Goal: Transaction & Acquisition: Book appointment/travel/reservation

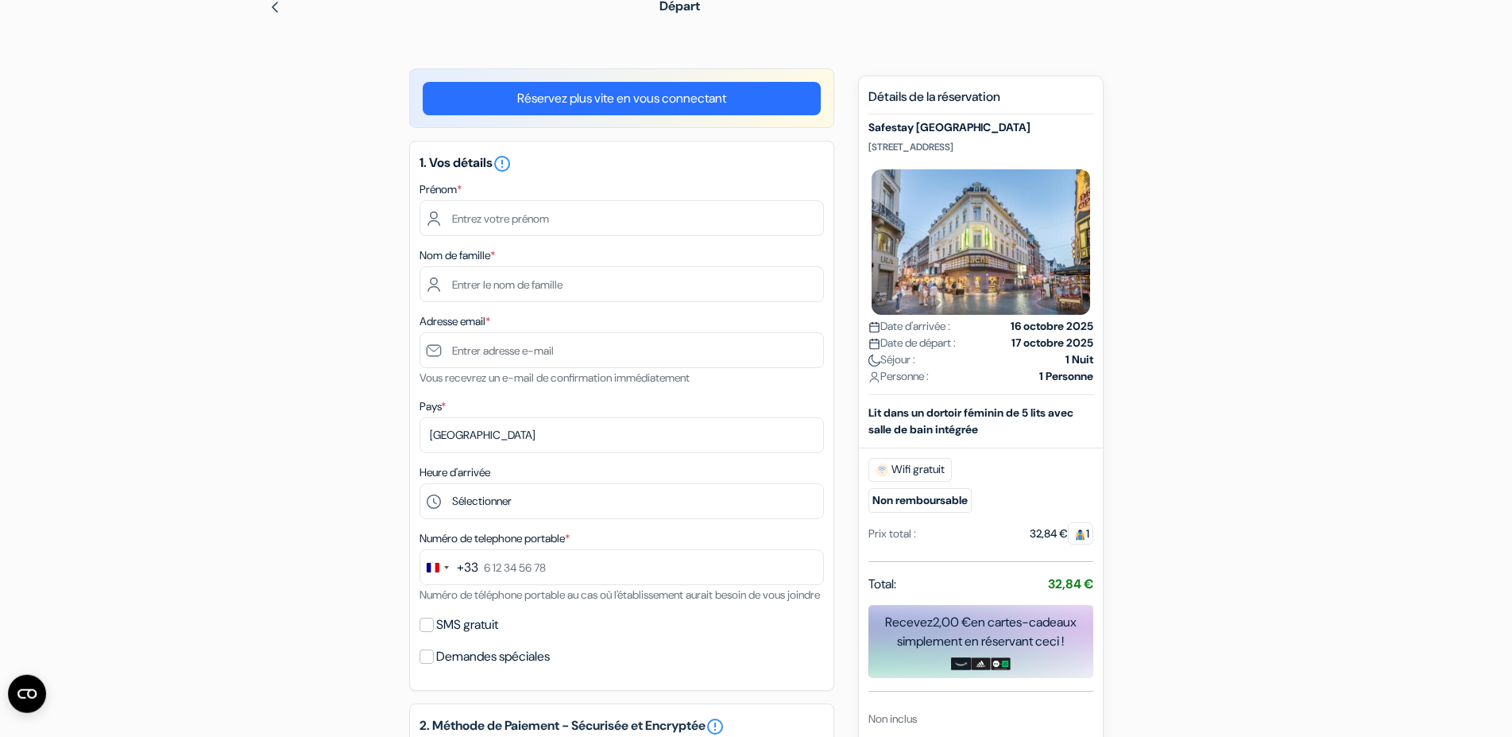
scroll to position [43, 0]
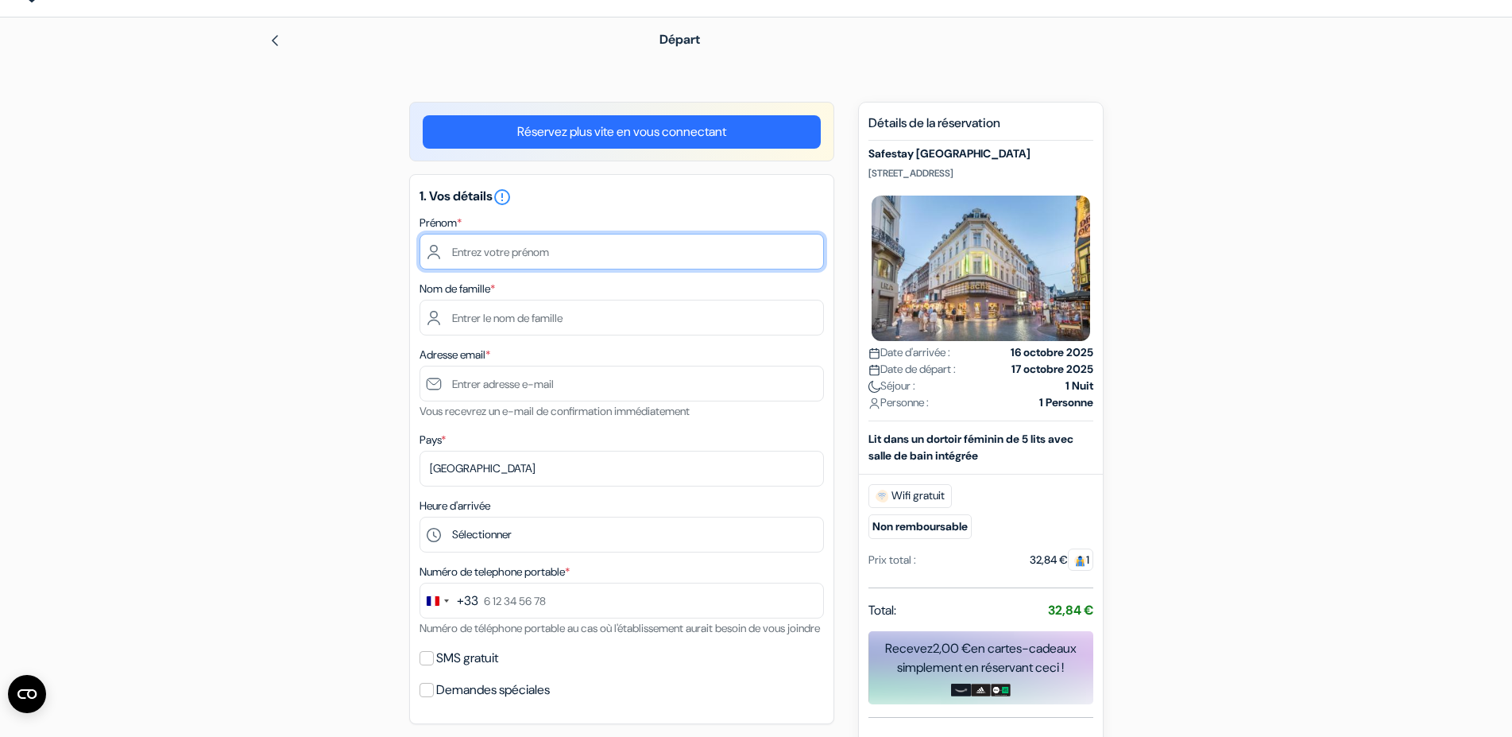
click at [521, 255] on input "text" at bounding box center [622, 252] width 405 height 36
type input "deborah"
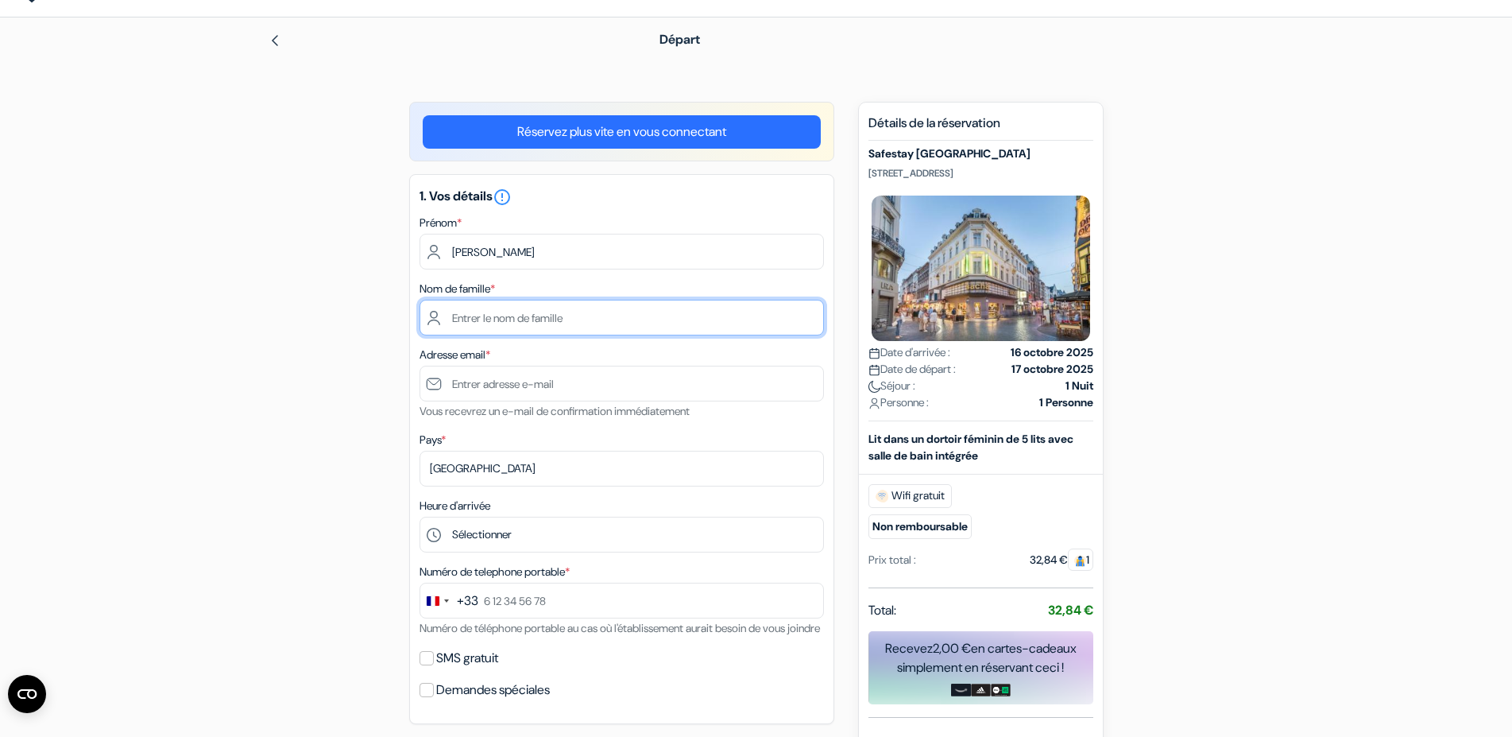
type input "everaert"
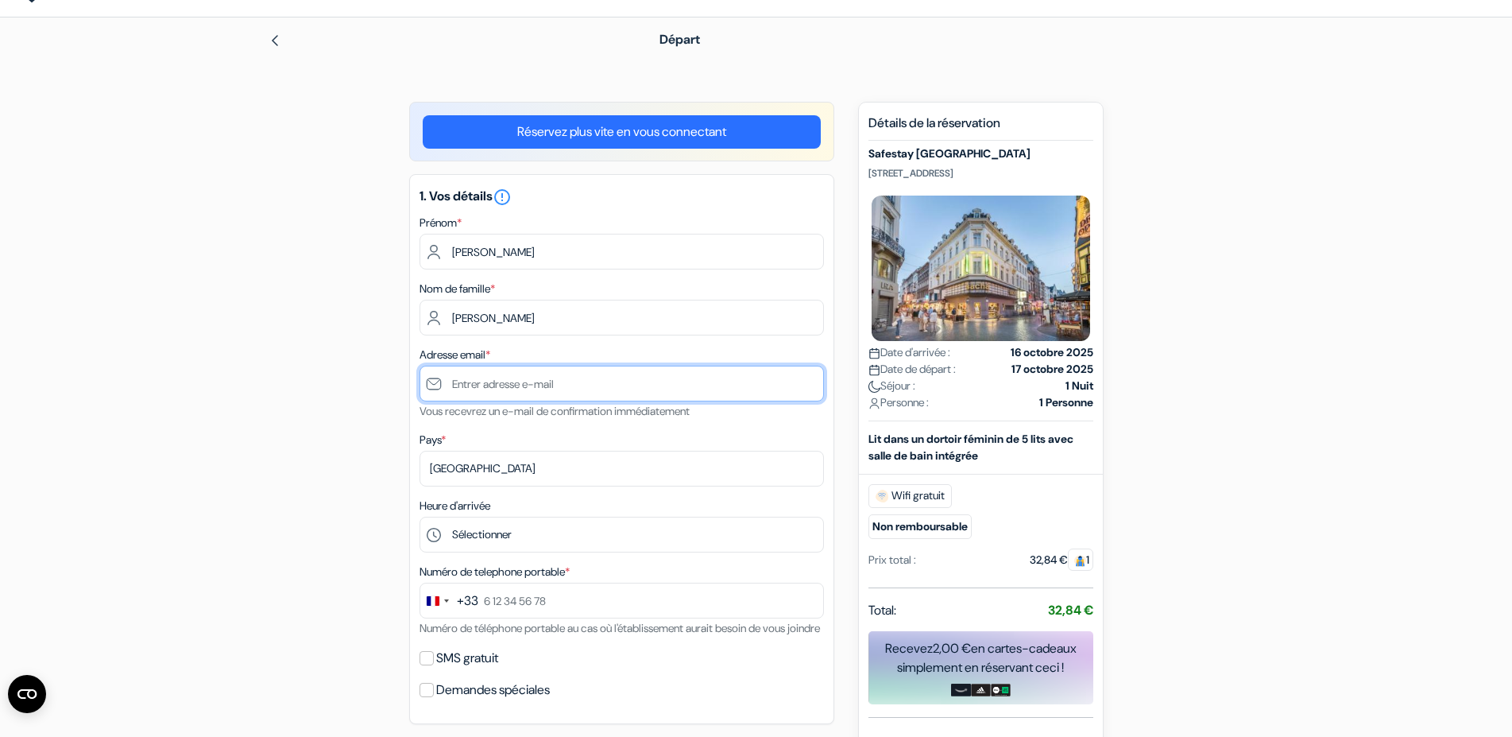
type input "jean-luc.villardry@orange.fr"
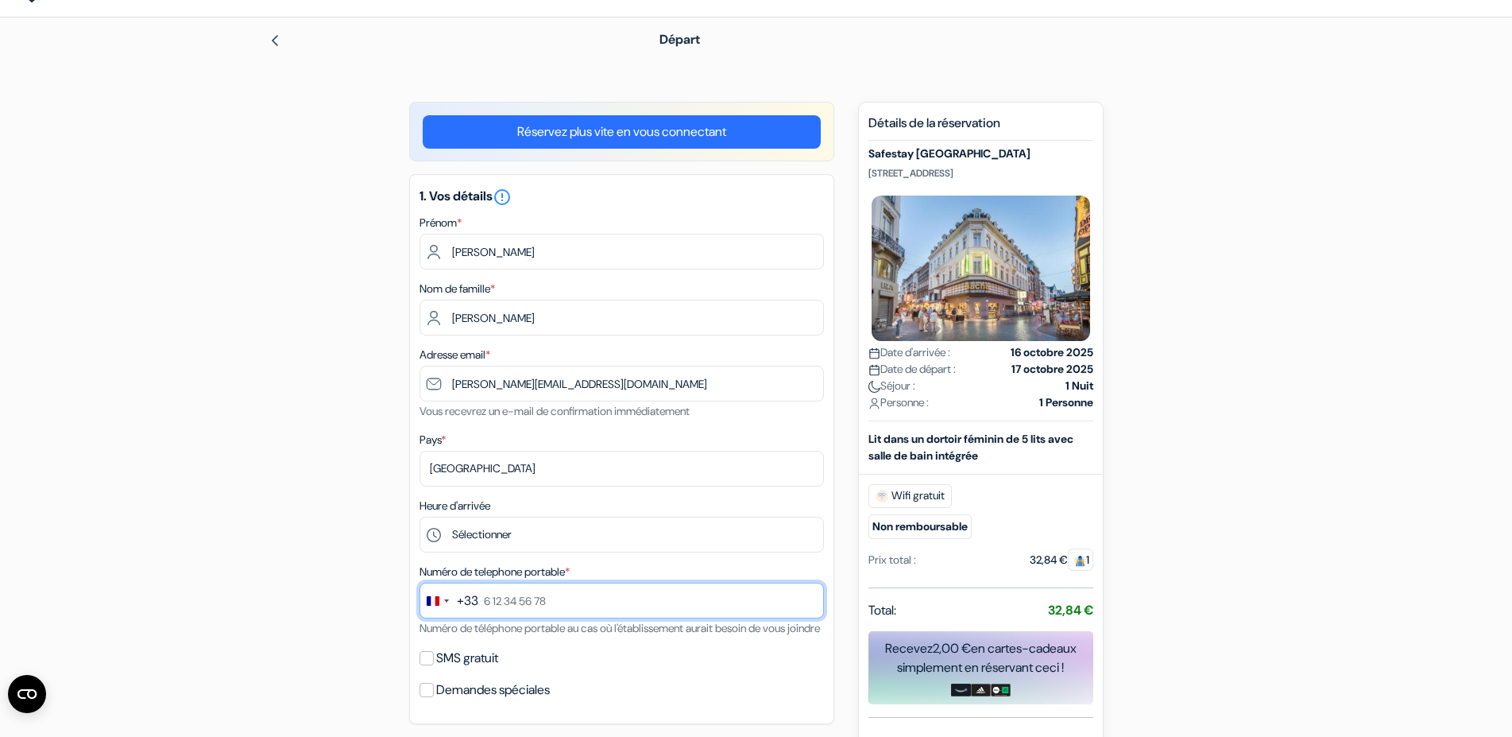
type input "0788327746"
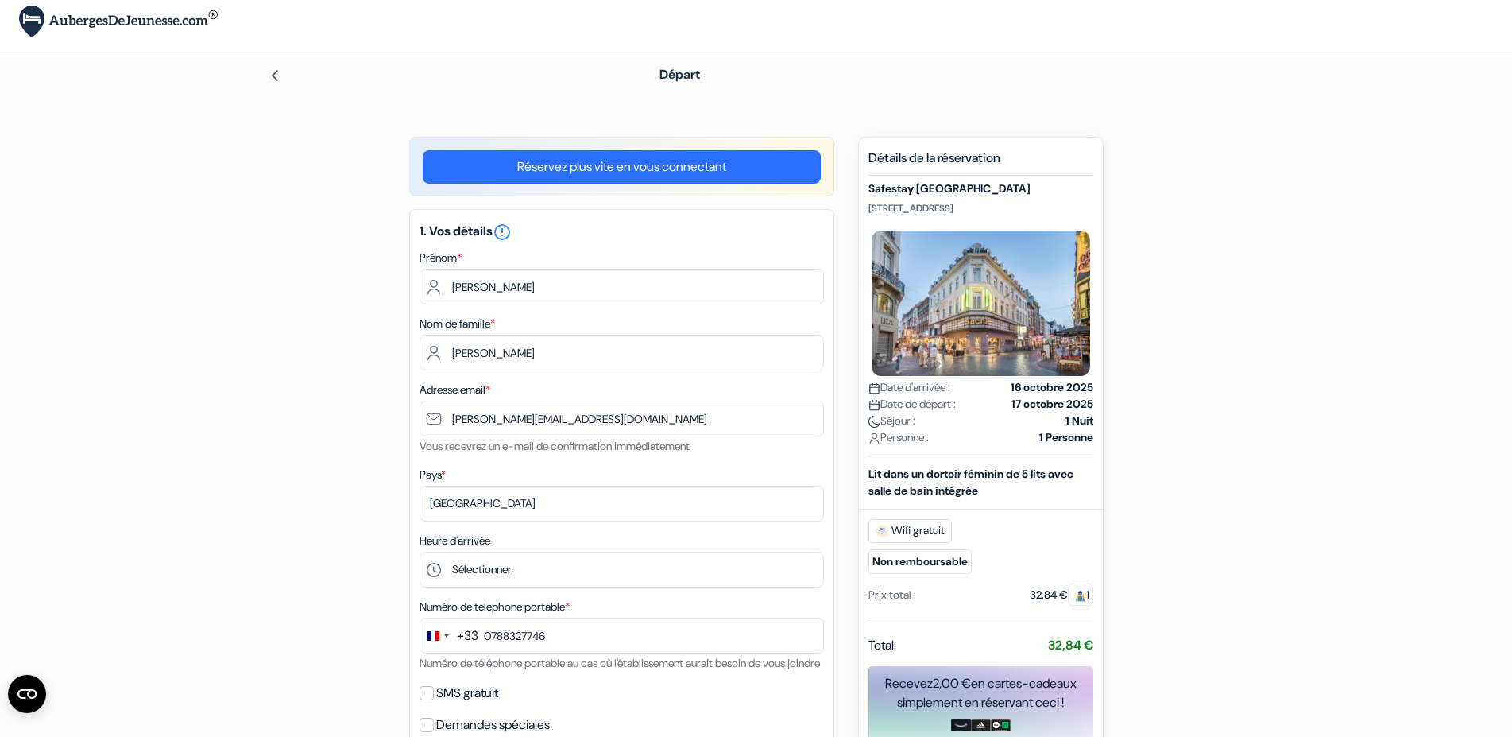
scroll to position [0, 0]
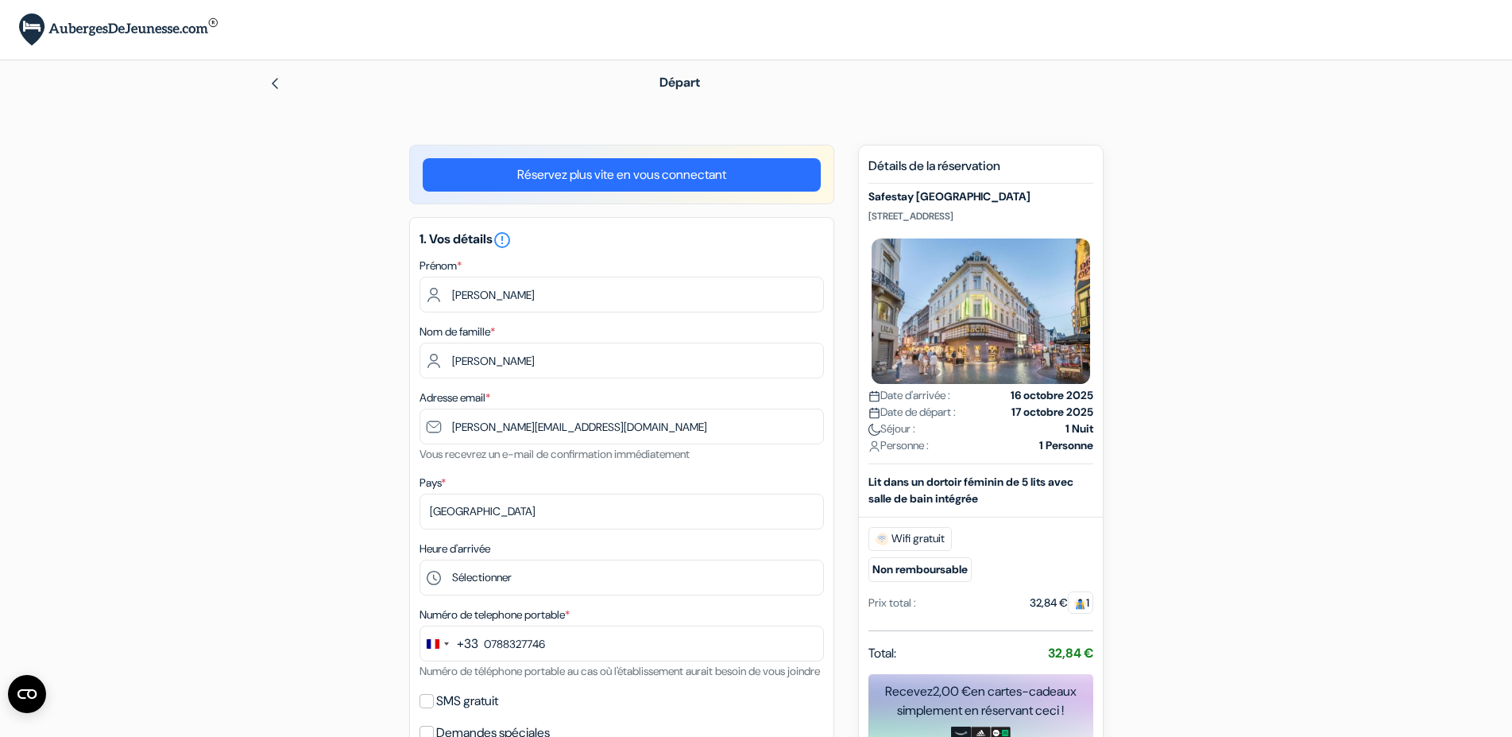
drag, startPoint x: 1043, startPoint y: 201, endPoint x: 858, endPoint y: 201, distance: 184.4
click at [858, 201] on div "Nouvelle Réservation Détails de la réservation Safestay Brussels Grand Place Ru…" at bounding box center [981, 524] width 246 height 759
copy h5 "Safestay Brussels Grand Place"
click at [647, 175] on link "Réservez plus vite en vous connectant" at bounding box center [622, 174] width 398 height 33
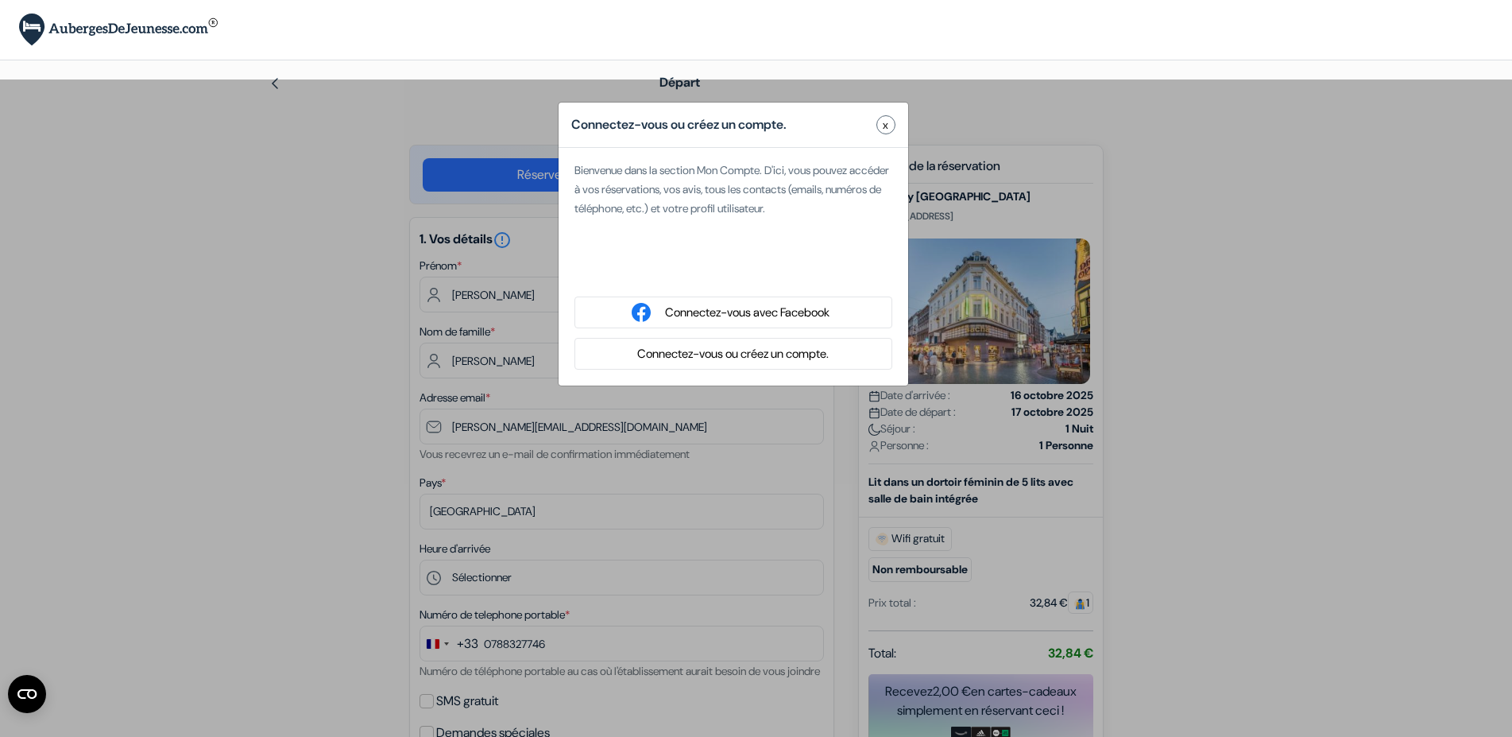
click at [880, 126] on button "x" at bounding box center [886, 124] width 19 height 19
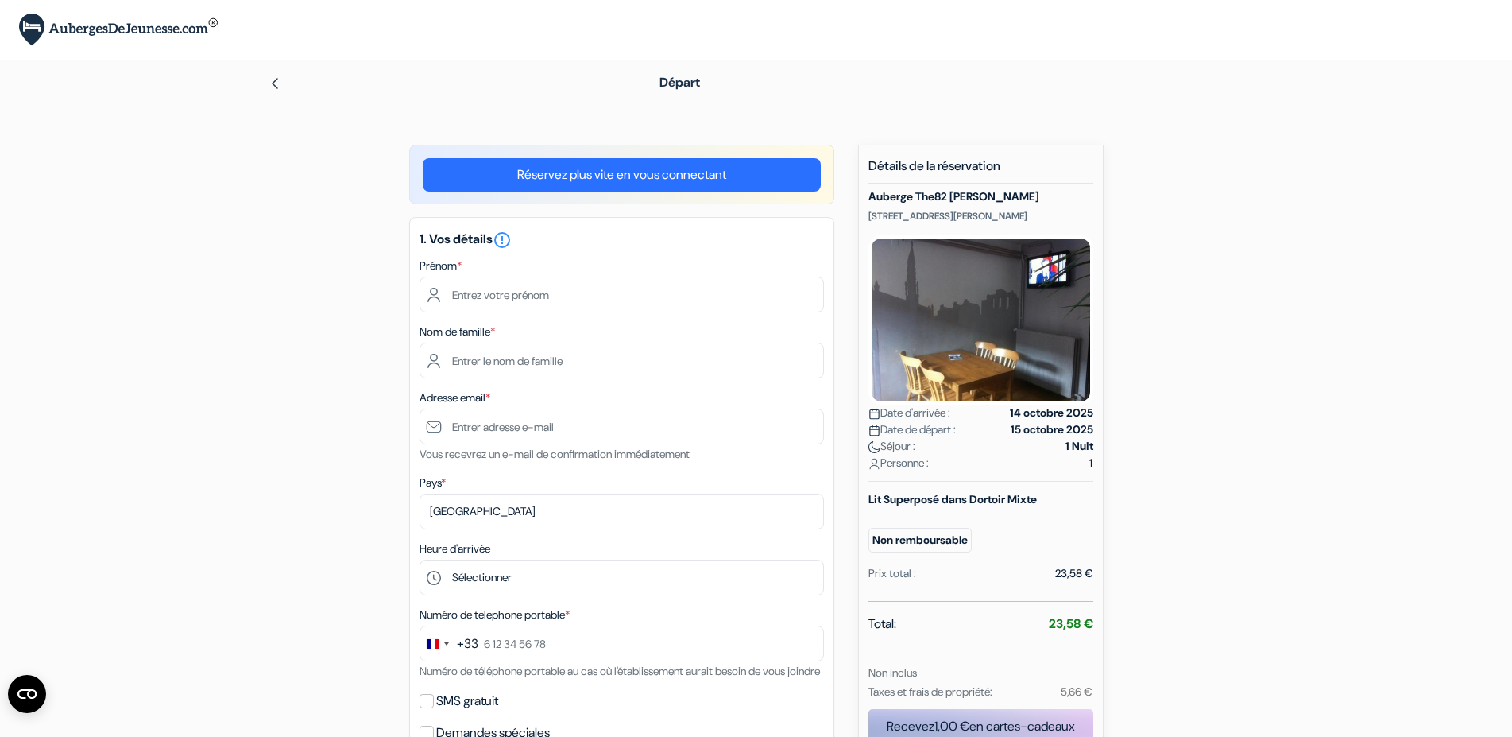
drag, startPoint x: 866, startPoint y: 215, endPoint x: 914, endPoint y: 231, distance: 51.3
click at [914, 231] on div "Nouvelle Réservation Détails de la réservation Auberge The82 Louise Boulevard G…" at bounding box center [981, 495] width 246 height 700
copy p "Boulevard Géneral Jacques 82, Bruxelles, Belgique"
click at [1125, 194] on div "add_box Auberge The82 Louise Boulevard Géneral Jacques 82, Bruxelles, Belgique …" at bounding box center [756, 695] width 1049 height 1100
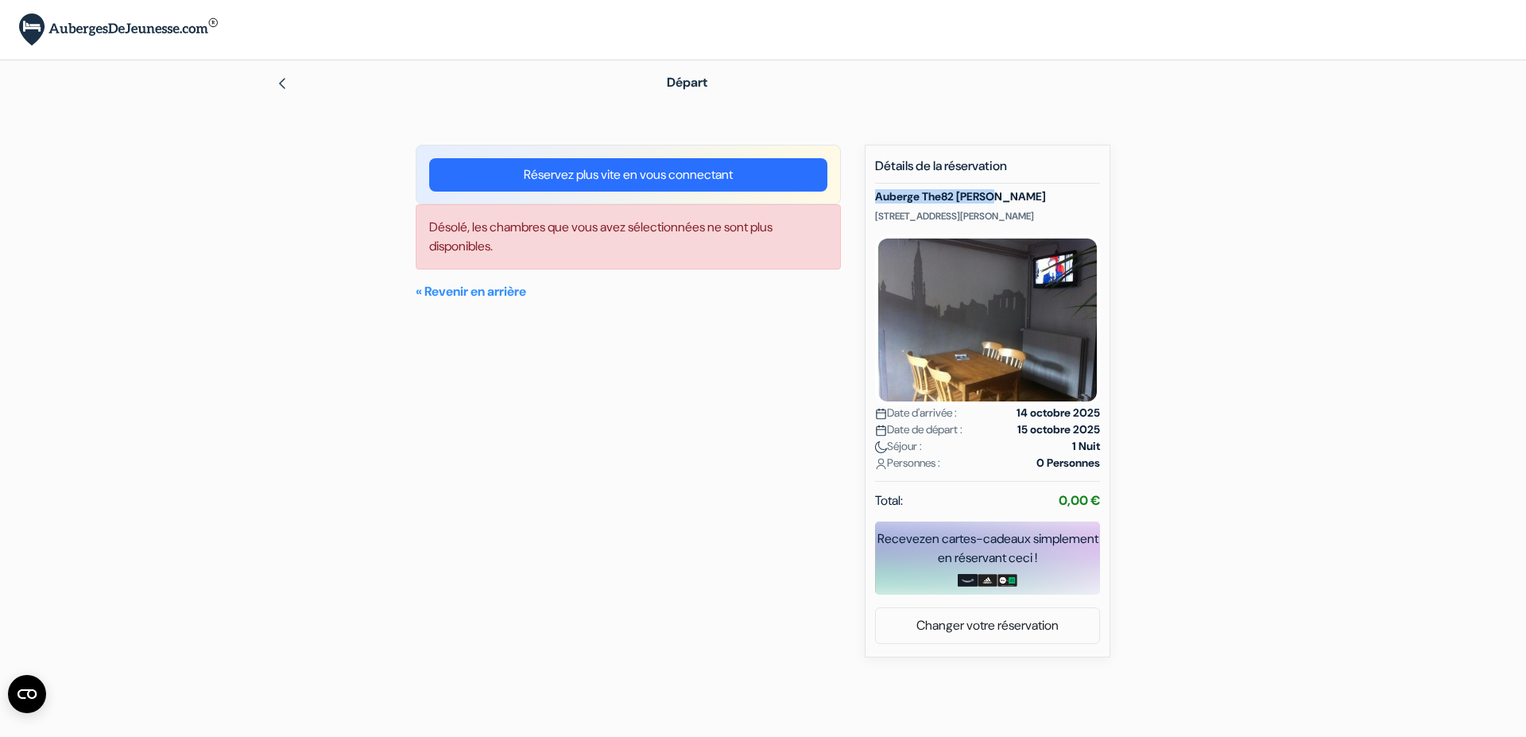
drag, startPoint x: 999, startPoint y: 199, endPoint x: 872, endPoint y: 197, distance: 127.2
click at [872, 197] on div "Nouvelle Réservation Détails de la réservation Auberge The82 Louise Boulevard G…" at bounding box center [988, 401] width 246 height 513
copy h5 "Auberge The82 [PERSON_NAME]"
click at [489, 284] on link "« Revenir en arrière" at bounding box center [471, 291] width 110 height 17
click at [441, 293] on link "« Revenir en arrière" at bounding box center [471, 291] width 110 height 17
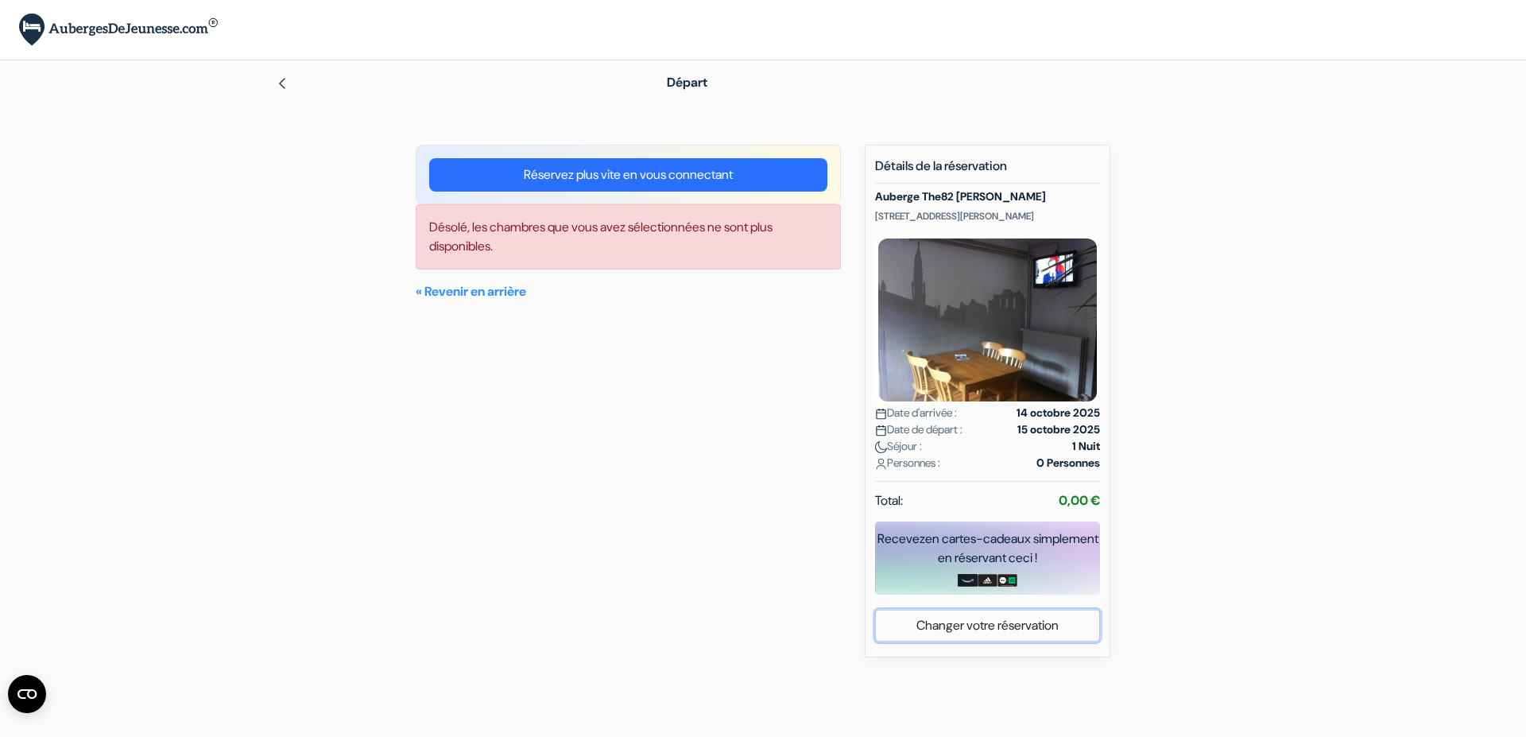
click at [1000, 641] on link "Changer votre réservation" at bounding box center [987, 625] width 223 height 30
click at [991, 640] on link "Changer votre réservation" at bounding box center [987, 625] width 223 height 30
click at [277, 87] on img at bounding box center [282, 83] width 13 height 13
click at [145, 30] on img at bounding box center [118, 30] width 199 height 33
click at [482, 292] on link "« Revenir en arrière" at bounding box center [471, 291] width 110 height 17
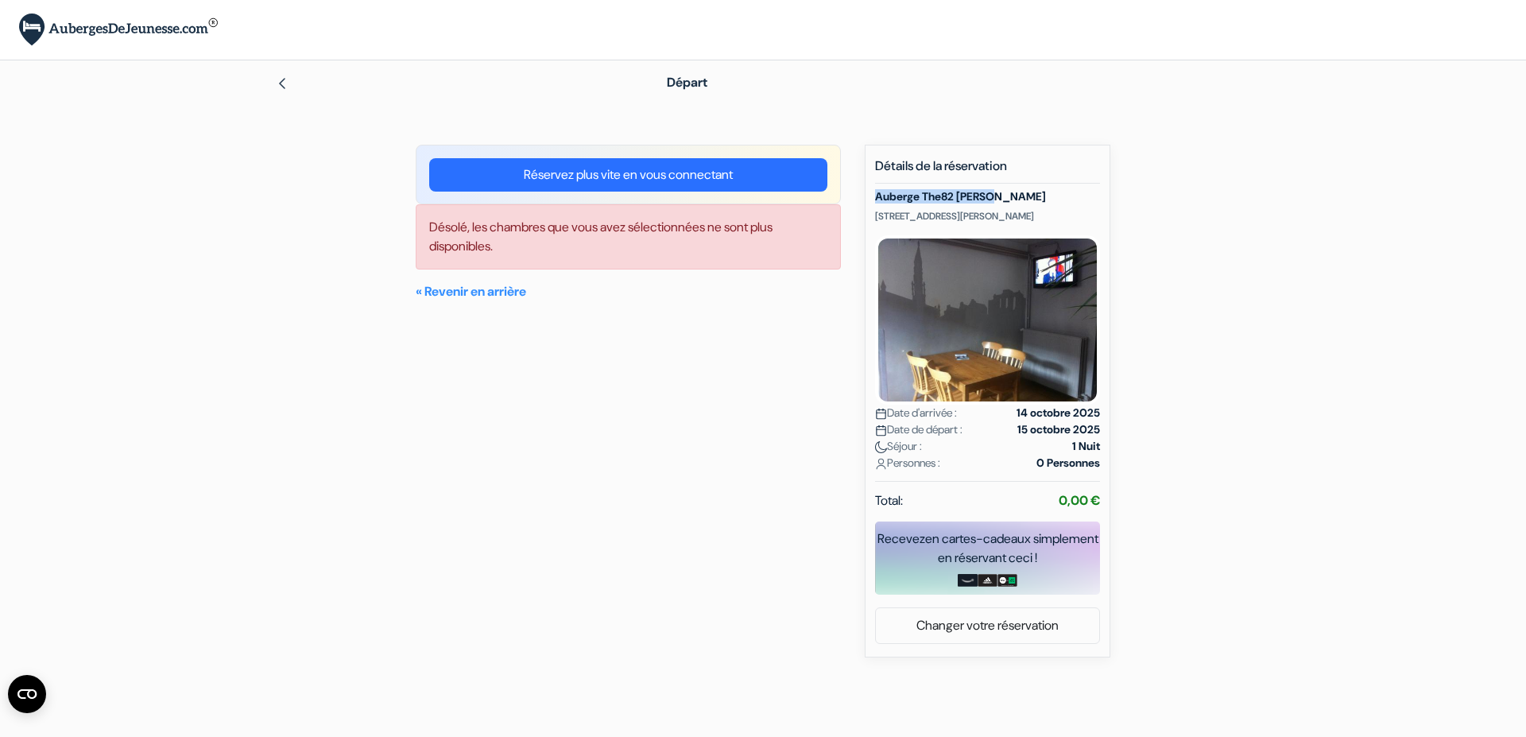
drag, startPoint x: 1004, startPoint y: 195, endPoint x: 871, endPoint y: 197, distance: 132.8
click at [871, 197] on div "Nouvelle Réservation Détails de la réservation Auberge The82 [PERSON_NAME][STRE…" at bounding box center [988, 401] width 246 height 513
copy h5 "Auberge The82 [PERSON_NAME]"
